Goal: Task Accomplishment & Management: Use online tool/utility

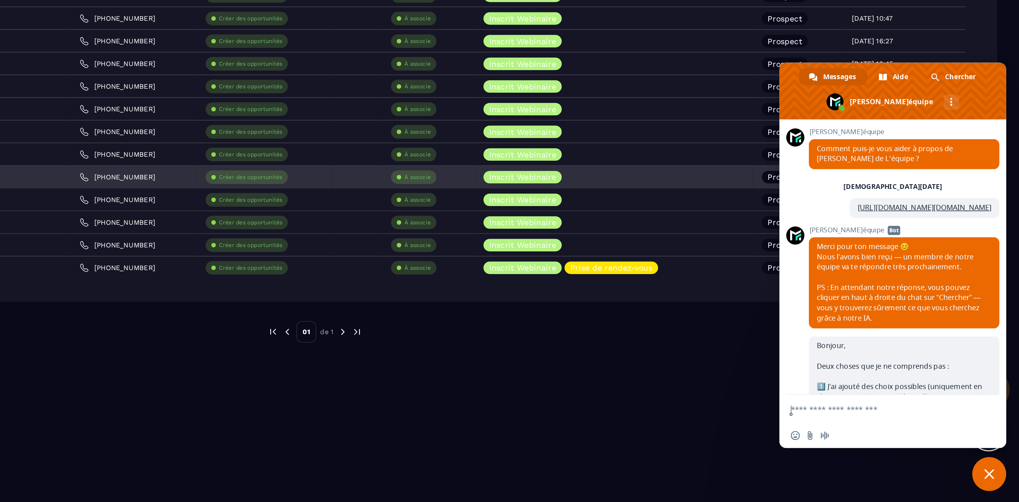
scroll to position [5318, 0]
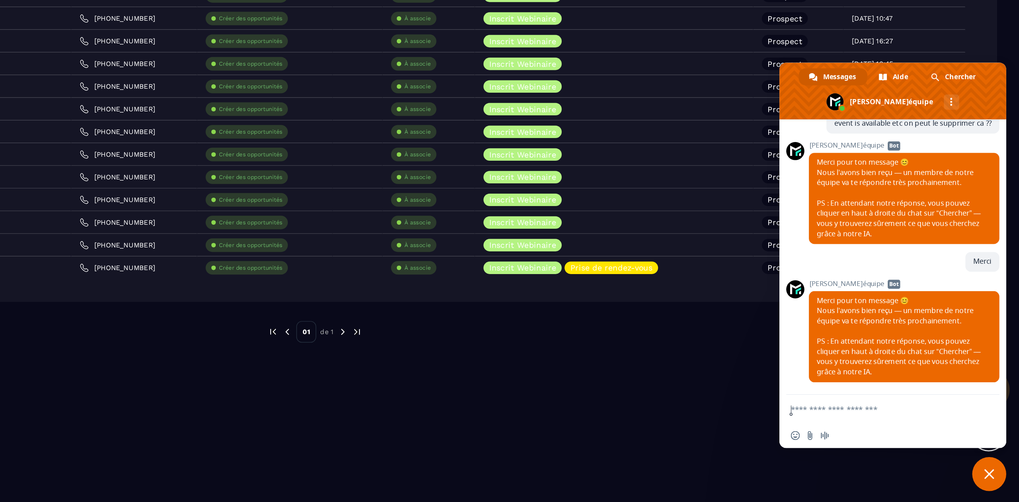
click at [999, 483] on span "Fermer le chat" at bounding box center [997, 482] width 7 height 7
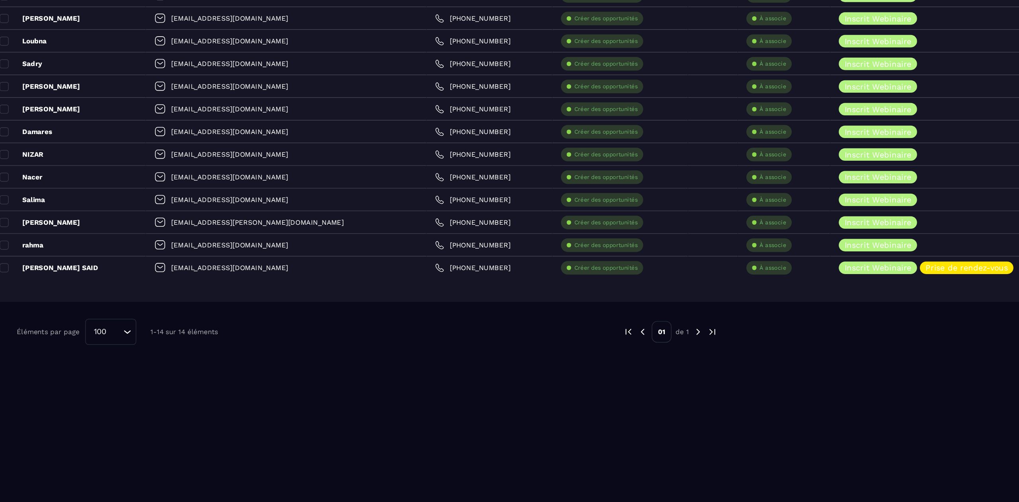
scroll to position [0, 0]
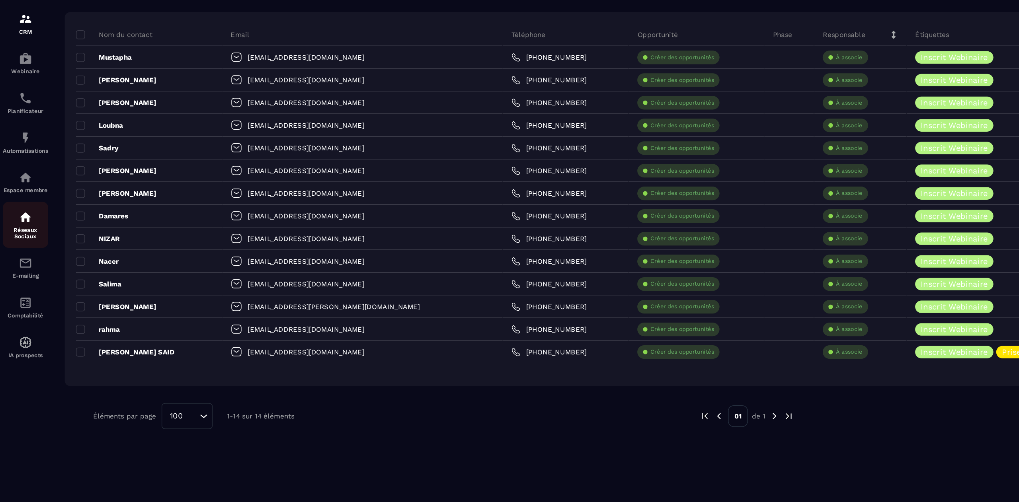
click at [14, 264] on link "Réseaux Sociaux" at bounding box center [18, 248] width 32 height 32
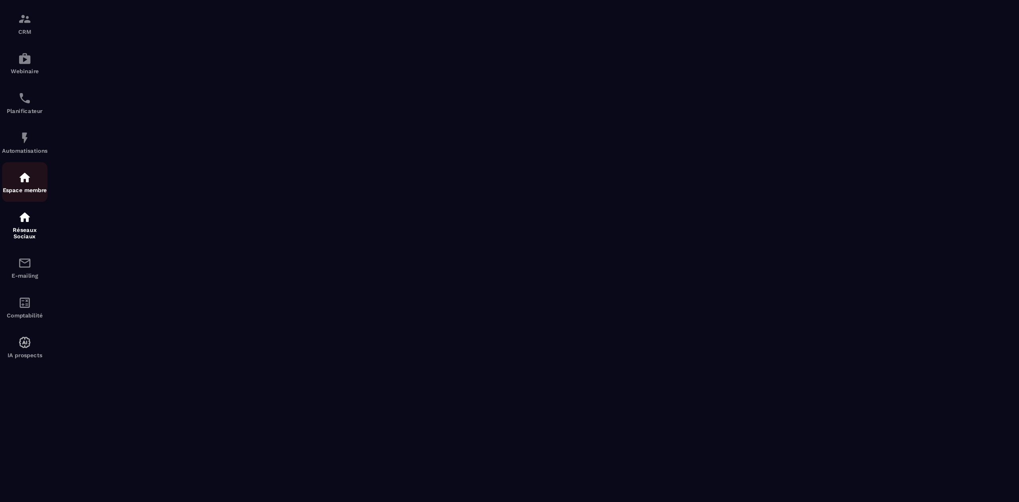
click at [10, 222] on div "Espace membre" at bounding box center [18, 218] width 32 height 16
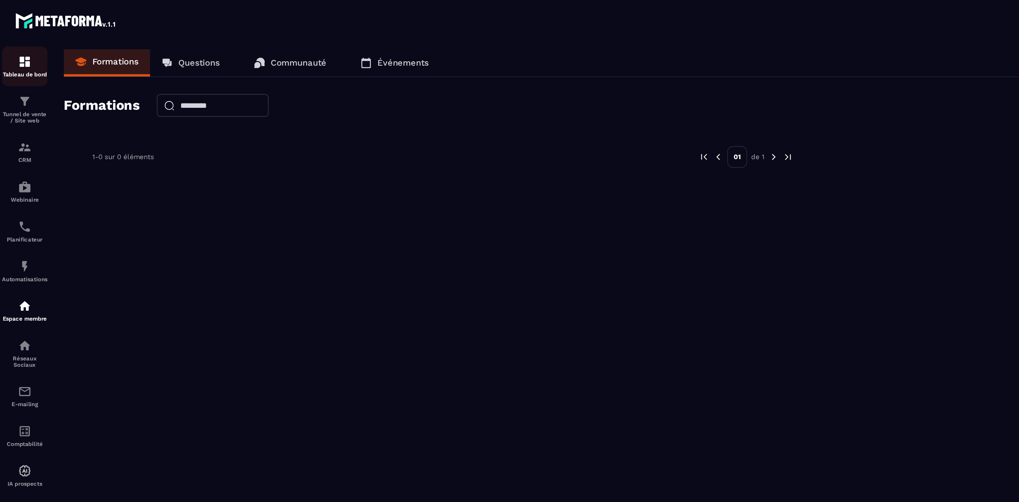
click at [20, 45] on img at bounding box center [18, 44] width 10 height 10
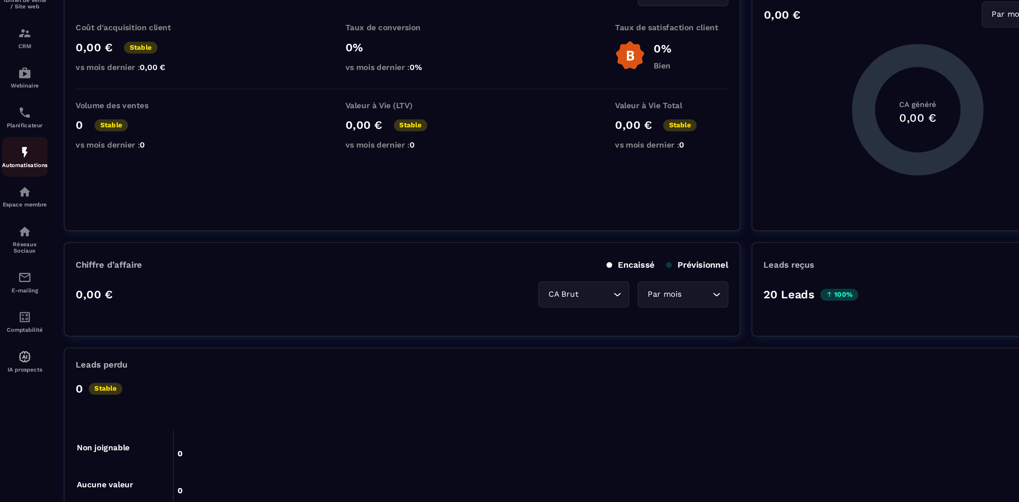
click at [22, 198] on p "Automatisations" at bounding box center [18, 196] width 32 height 4
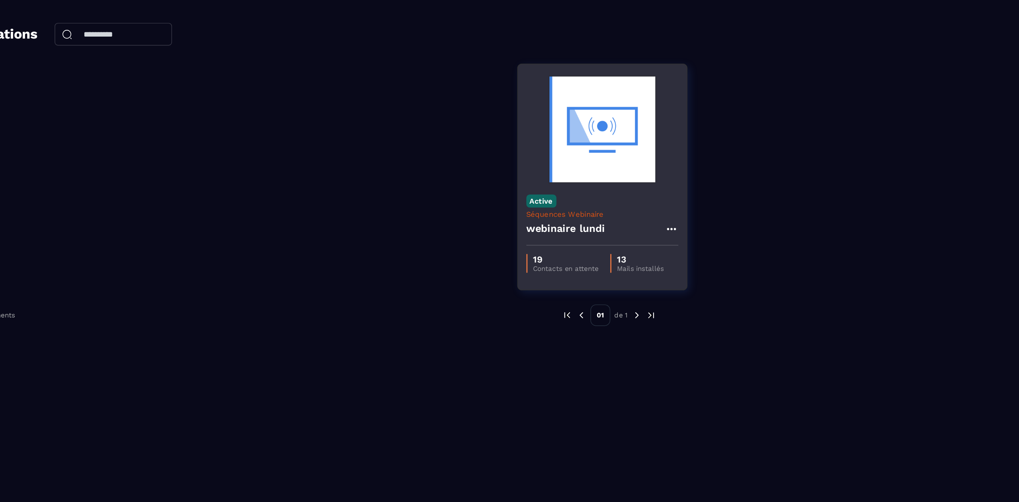
click at [510, 175] on h4 "webinaire lundi" at bounding box center [493, 179] width 55 height 11
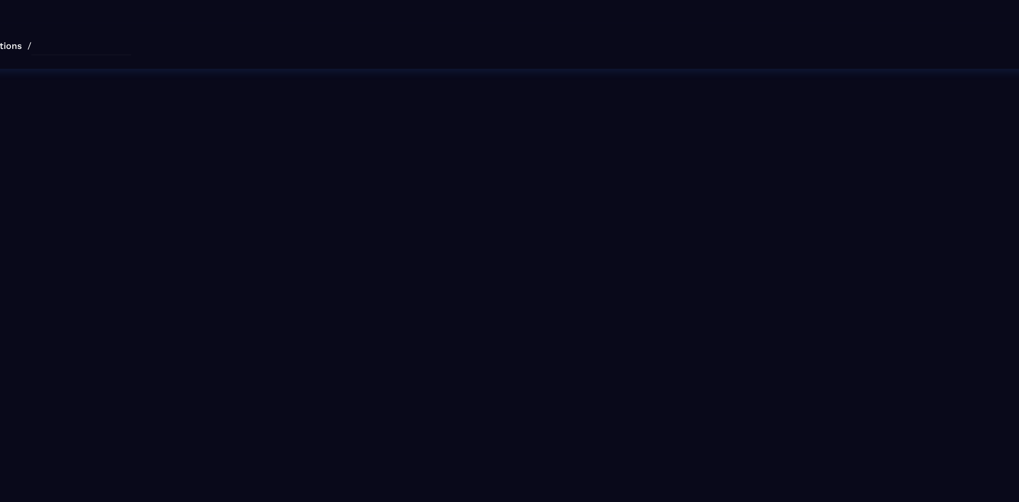
type input "**********"
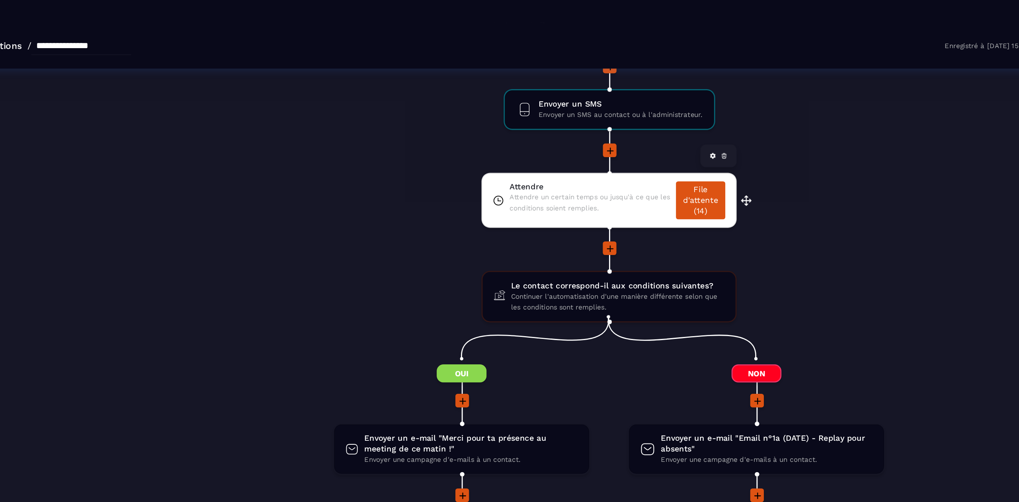
scroll to position [779, 0]
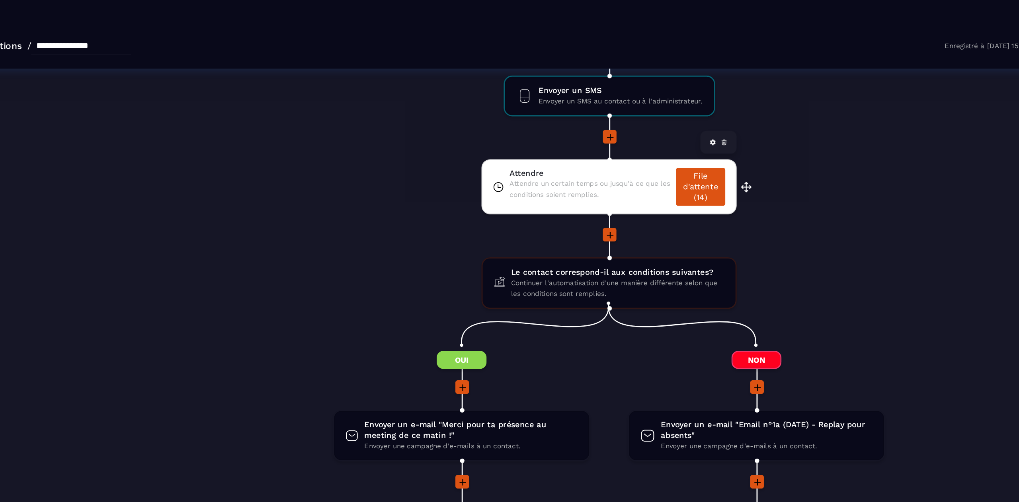
click at [597, 117] on icon at bounding box center [597, 119] width 4 height 4
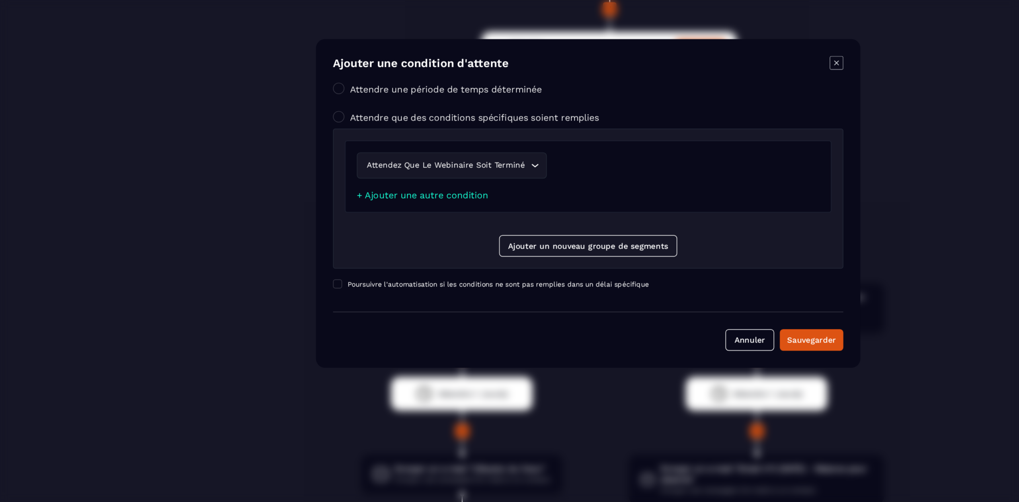
click at [682, 152] on icon "Modal window" at bounding box center [684, 153] width 10 height 10
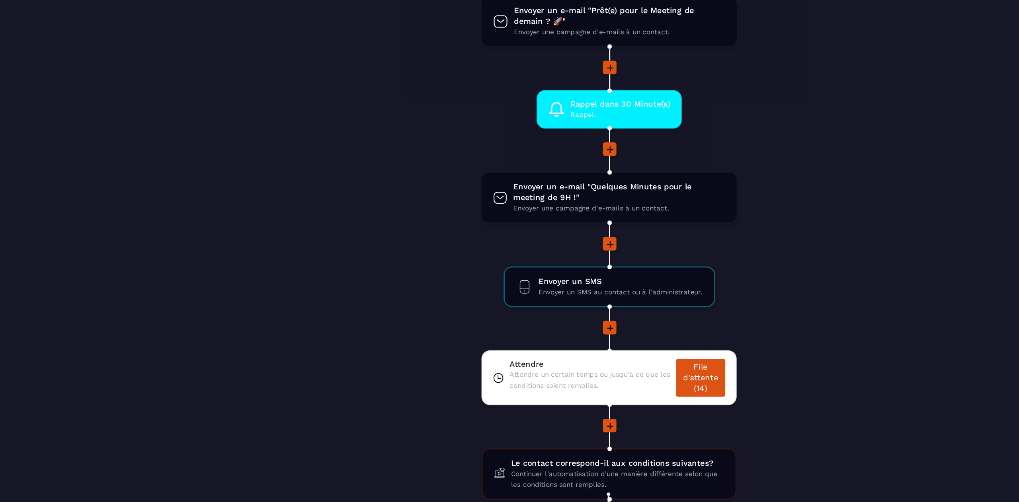
scroll to position [515, 0]
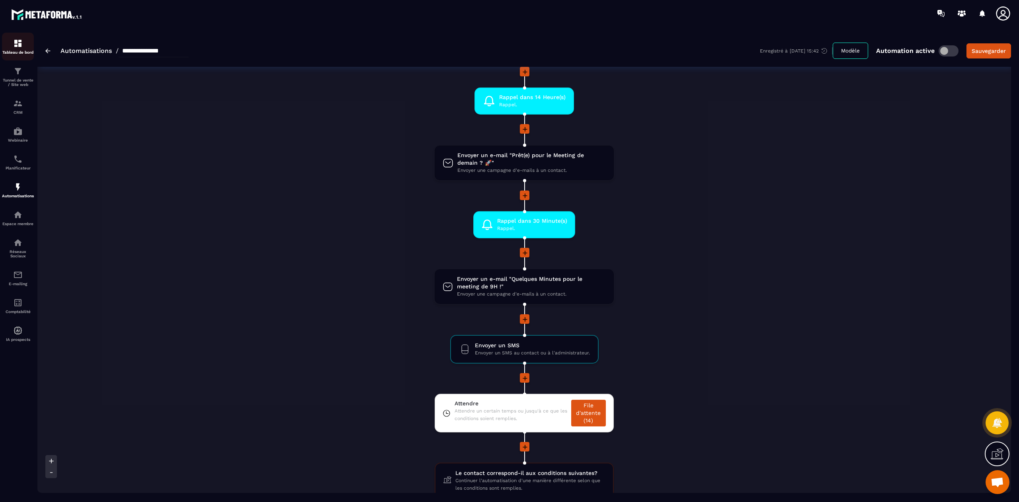
click at [19, 45] on img at bounding box center [18, 44] width 10 height 10
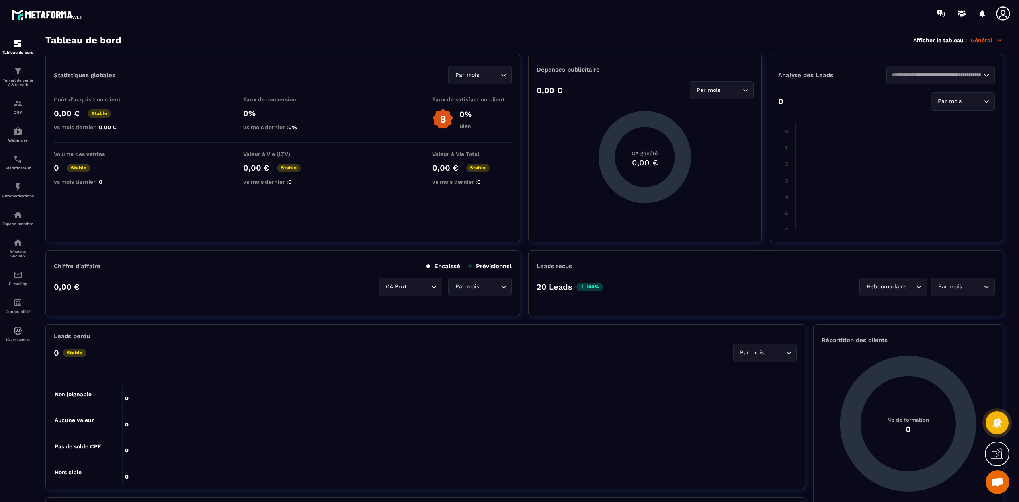
click at [999, 486] on span "Ouvrir le chat" at bounding box center [997, 483] width 13 height 11
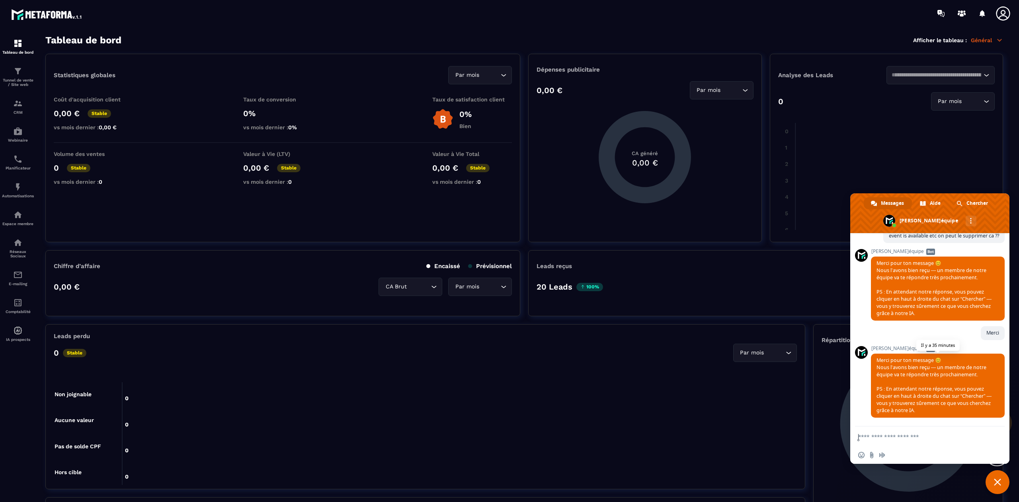
scroll to position [5080, 0]
click at [996, 486] on span "Fermer le chat" at bounding box center [997, 482] width 7 height 7
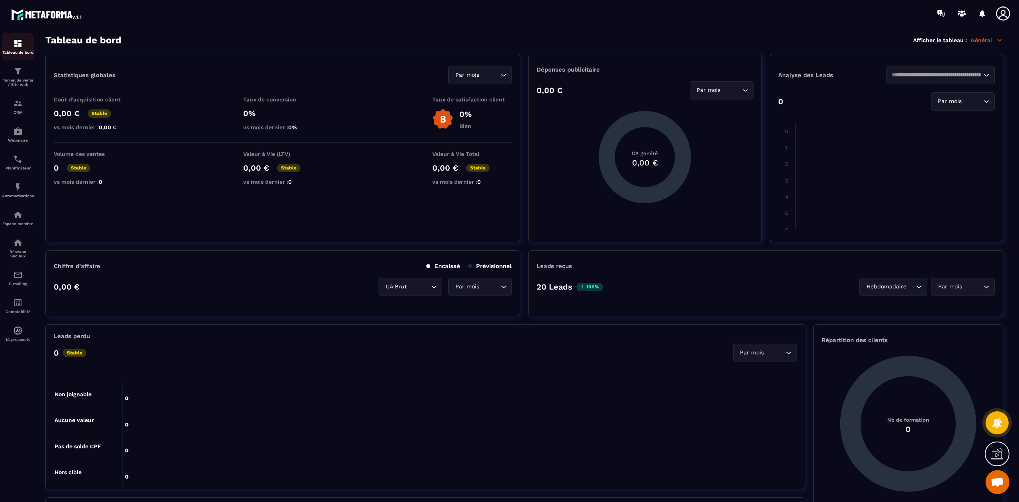
click at [7, 43] on div "Tableau de bord" at bounding box center [18, 47] width 32 height 16
